Goal: Information Seeking & Learning: Learn about a topic

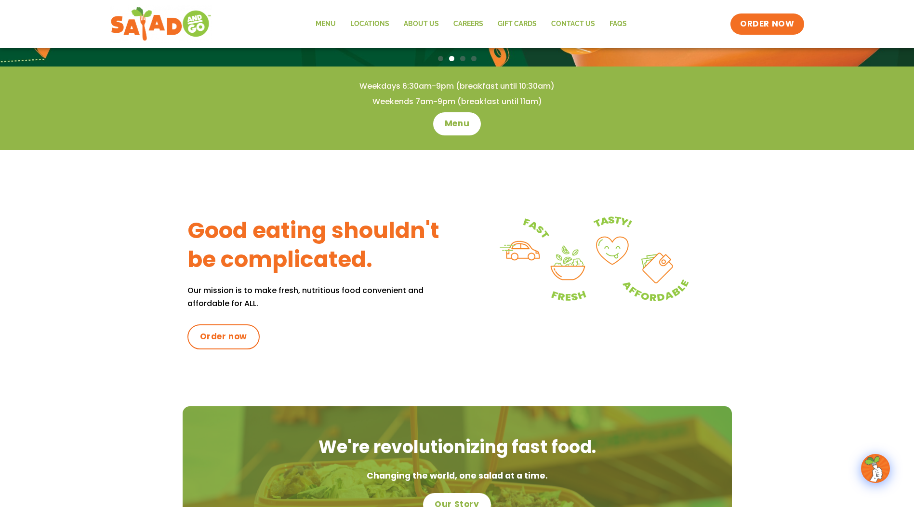
scroll to position [241, 0]
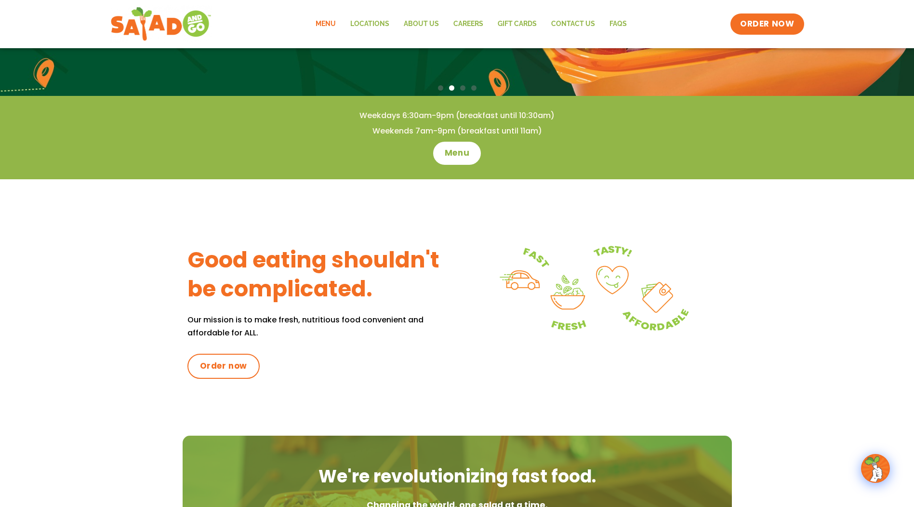
click at [328, 23] on link "Menu" at bounding box center [325, 24] width 35 height 22
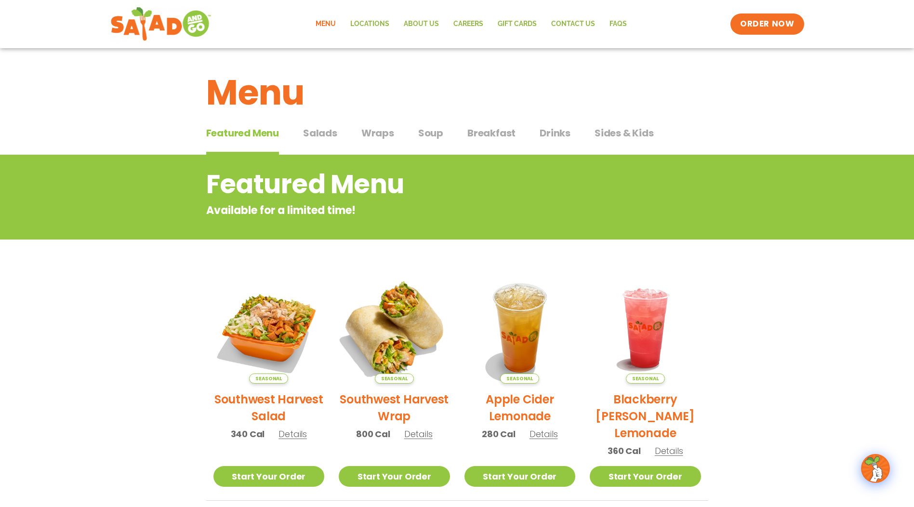
click at [396, 319] on img at bounding box center [394, 328] width 131 height 131
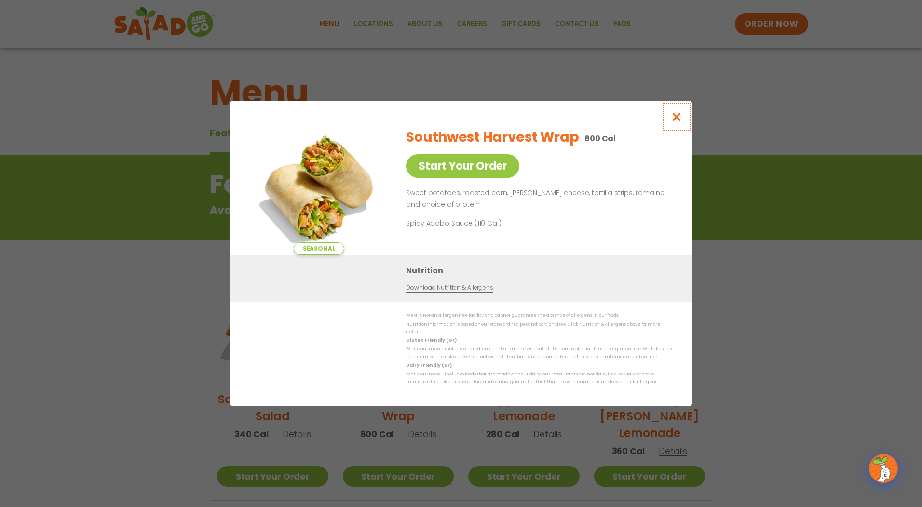
click at [675, 116] on icon "Close modal" at bounding box center [676, 117] width 12 height 10
